Goal: Information Seeking & Learning: Learn about a topic

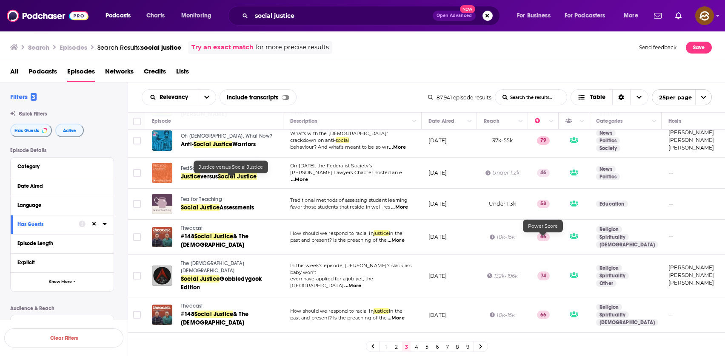
scroll to position [171, 0]
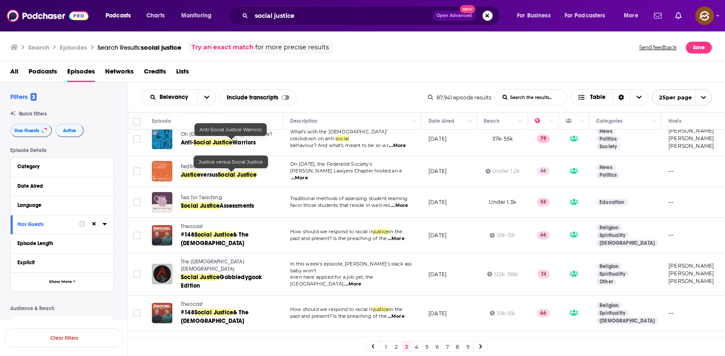
click at [393, 85] on div "Relevancy List Search Input Search the results... Include transcripts Table 87,…" at bounding box center [426, 98] width 597 height 30
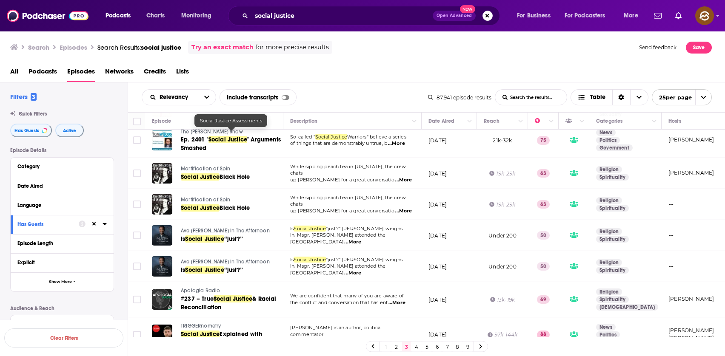
scroll to position [601, 0]
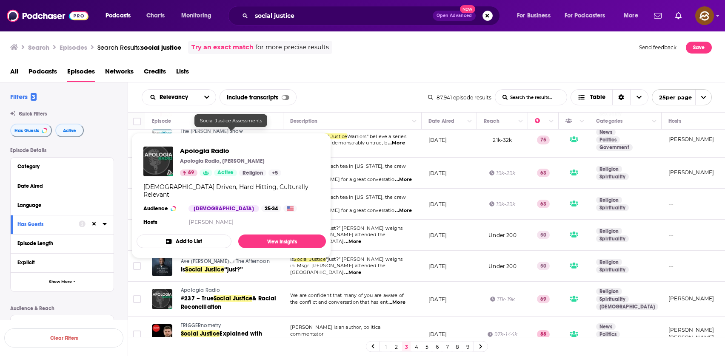
click at [193, 288] on span "Apologia Radio" at bounding box center [200, 291] width 39 height 6
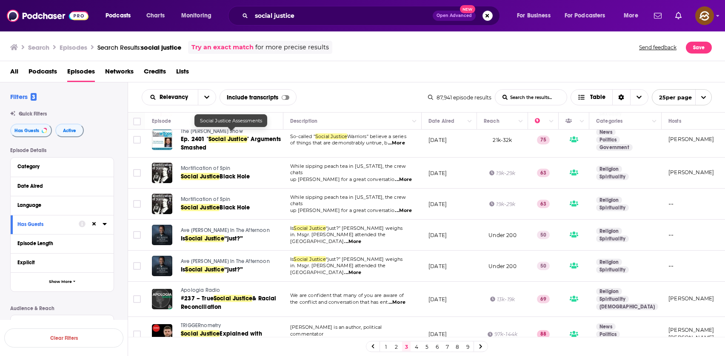
click at [385, 73] on div "All Podcasts Episodes Networks Credits Lists" at bounding box center [364, 73] width 708 height 17
click at [194, 295] on span "& Racial Reconciliation" at bounding box center [229, 303] width 96 height 16
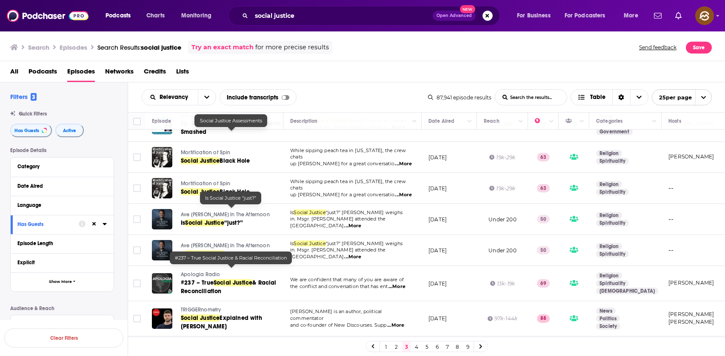
scroll to position [635, 0]
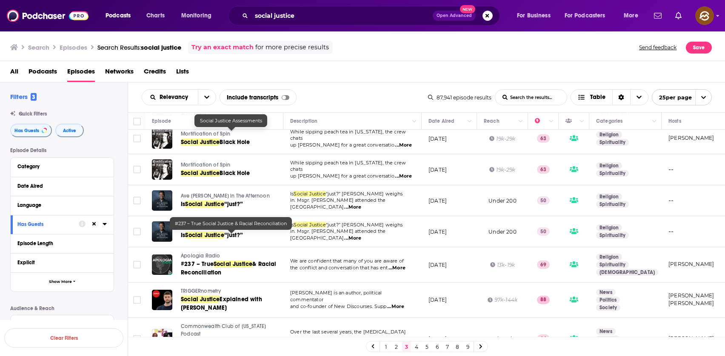
click at [484, 349] on link at bounding box center [481, 347] width 14 height 10
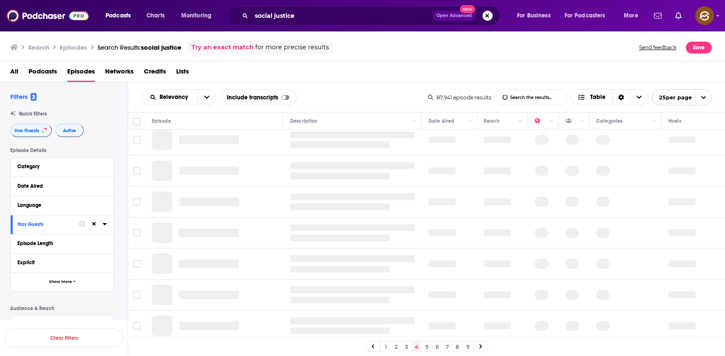
scroll to position [94, 0]
click at [462, 346] on div "1 2 3 4 5 6 7 8 9" at bounding box center [427, 347] width 122 height 11
click at [467, 346] on link "9" at bounding box center [467, 347] width 9 height 10
click at [372, 346] on icon at bounding box center [372, 347] width 3 height 4
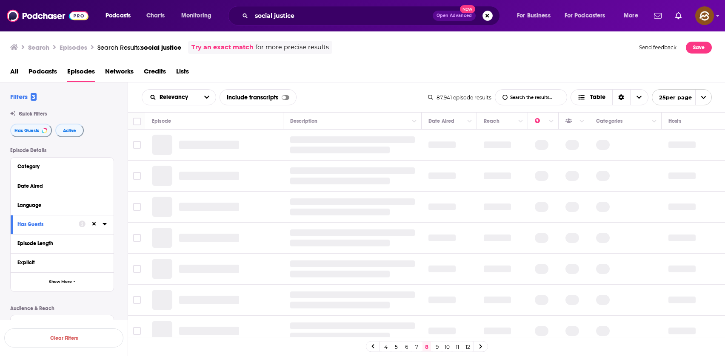
click at [390, 345] on div "4 5 6 7 8 9 10 11 12" at bounding box center [427, 347] width 122 height 11
click at [389, 348] on link "4" at bounding box center [385, 347] width 9 height 10
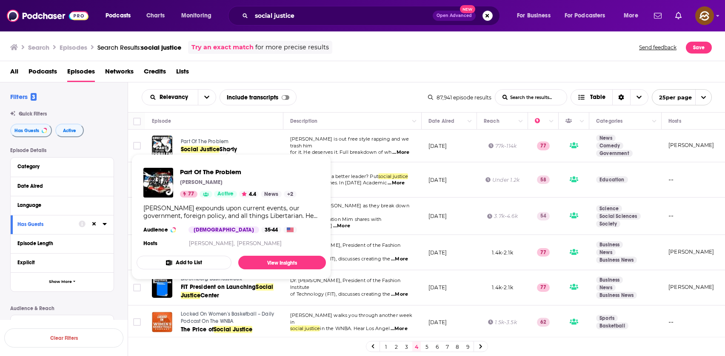
click at [204, 139] on span "Part Of The Problem" at bounding box center [205, 142] width 48 height 6
click at [197, 142] on span "Part Of The Problem" at bounding box center [205, 142] width 48 height 6
click at [188, 142] on span "Part Of The Problem" at bounding box center [205, 142] width 48 height 6
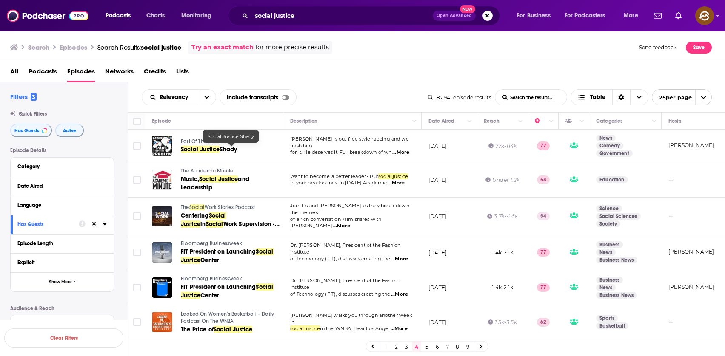
click at [214, 151] on span "Social Justice" at bounding box center [200, 149] width 39 height 7
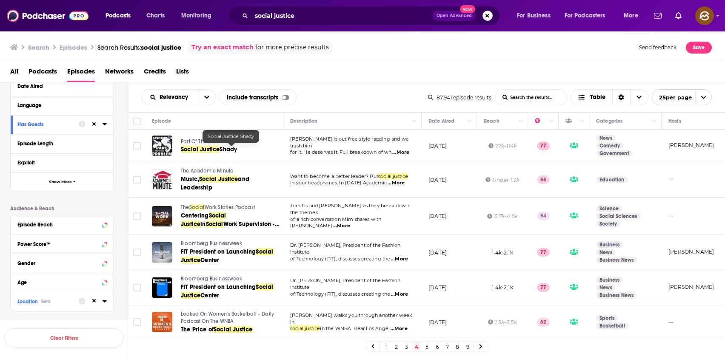
scroll to position [120, 0]
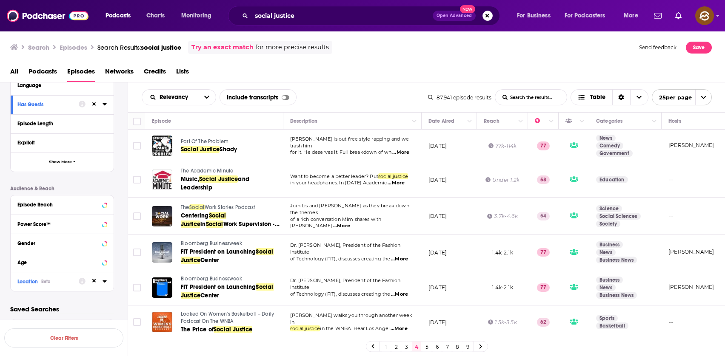
click at [47, 285] on button "Location Beta" at bounding box center [47, 281] width 61 height 11
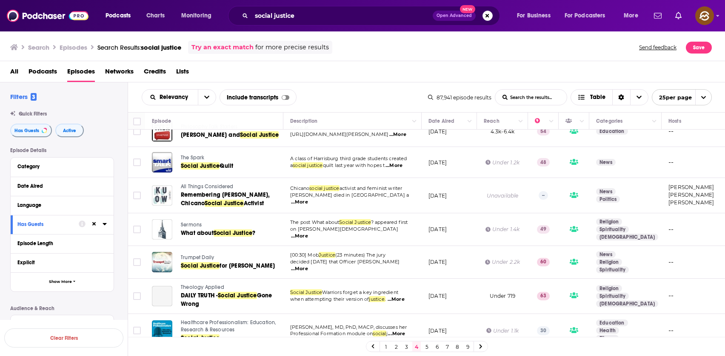
scroll to position [0, 0]
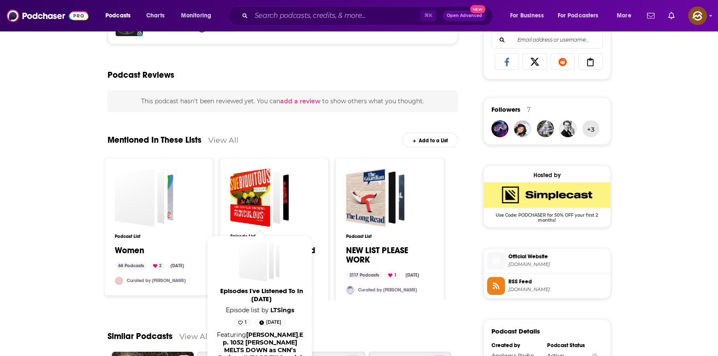
scroll to position [17, 0]
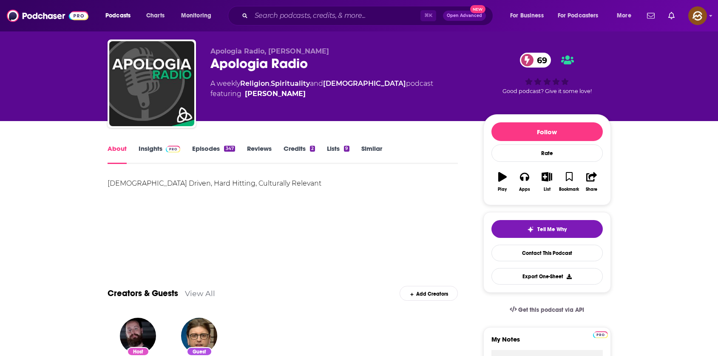
click at [149, 143] on div "About Insights Episodes 347 Reviews Credits 2 Lists 9 Similar" at bounding box center [283, 153] width 351 height 21
click at [142, 156] on link "Insights" at bounding box center [160, 155] width 42 height 20
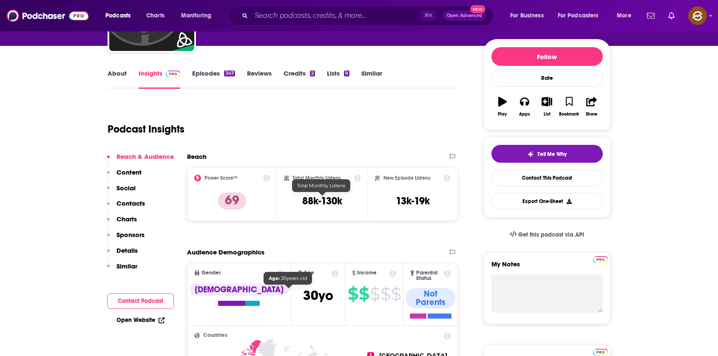
scroll to position [91, 0]
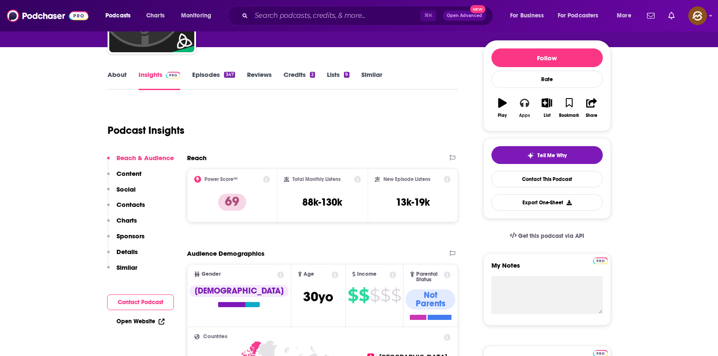
click at [525, 99] on icon "button" at bounding box center [524, 102] width 9 height 9
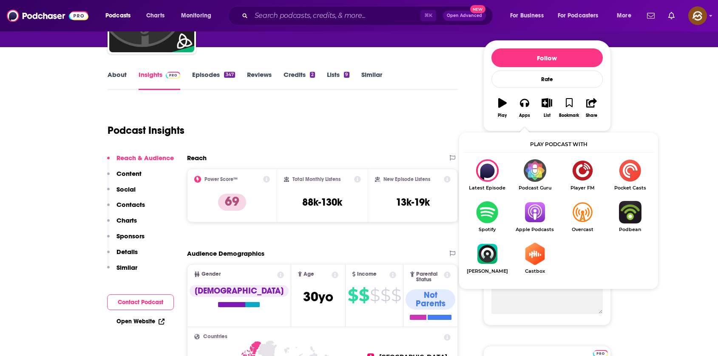
click at [533, 214] on img "Show Listen On dropdown" at bounding box center [535, 212] width 48 height 23
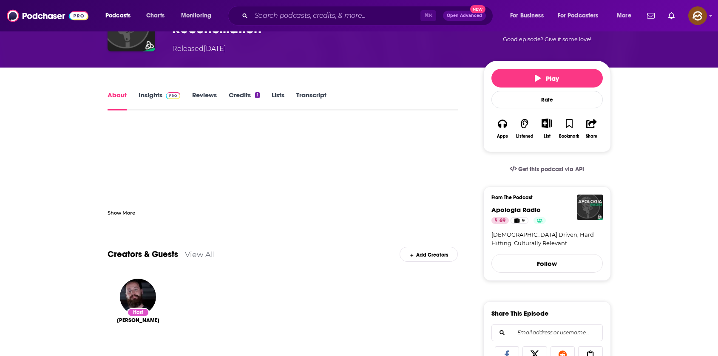
scroll to position [65, 0]
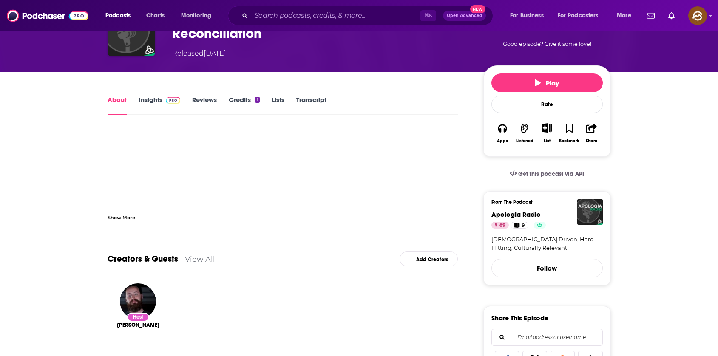
click at [148, 94] on div "About Insights Reviews Credits 1 Lists Transcript" at bounding box center [283, 104] width 351 height 21
click at [508, 131] on button "Apps" at bounding box center [503, 133] width 22 height 31
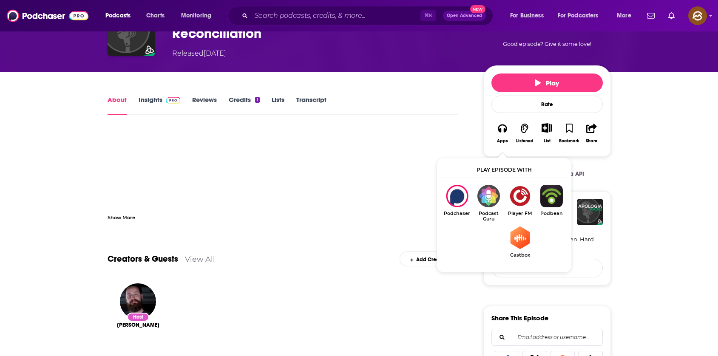
drag, startPoint x: 635, startPoint y: 151, endPoint x: 530, endPoint y: 151, distance: 104.6
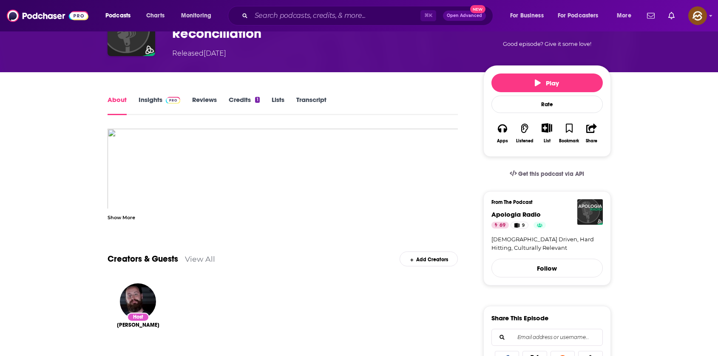
click at [128, 215] on div "Show More" at bounding box center [122, 217] width 28 height 8
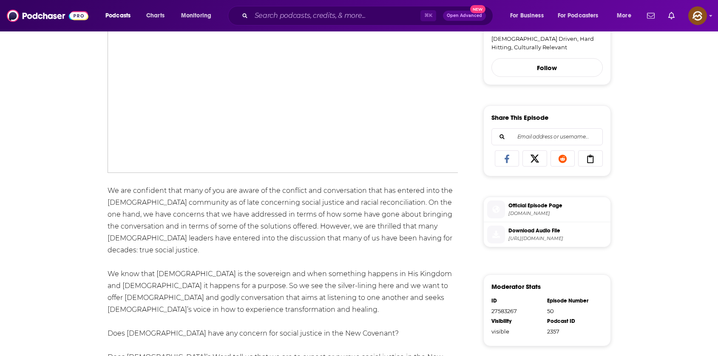
scroll to position [249, 0]
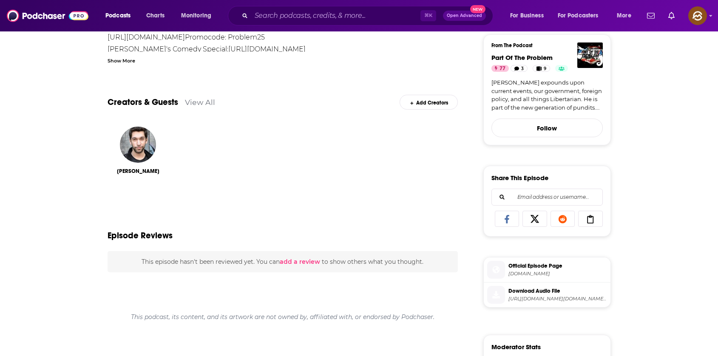
scroll to position [242, 0]
